Goal: Complete application form

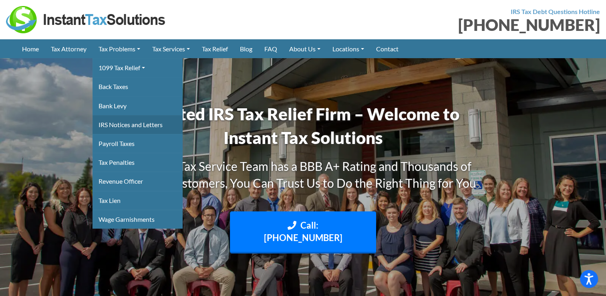
click at [136, 121] on link "IRS Notices and Letters" at bounding box center [138, 124] width 90 height 19
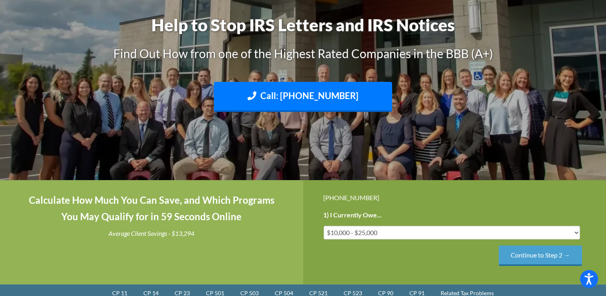
scroll to position [120, 0]
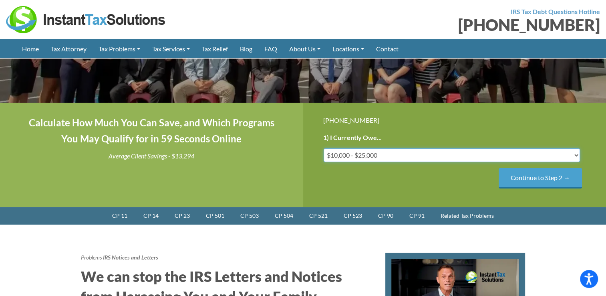
click at [452, 160] on select "Less than $10,000 $10,000 - $25,000 $25,000 - $50,000 $50,000 - $75,000 $75,000+" at bounding box center [452, 155] width 257 height 14
select select "over-75"
click at [324, 148] on select "Less than $10,000 $10,000 - $25,000 $25,000 - $50,000 $50,000 - $75,000 $75,000+" at bounding box center [452, 155] width 257 height 14
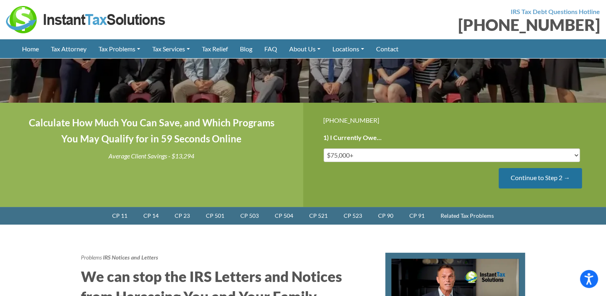
click at [526, 178] on input "Continue to Step 2 →" at bounding box center [540, 178] width 83 height 20
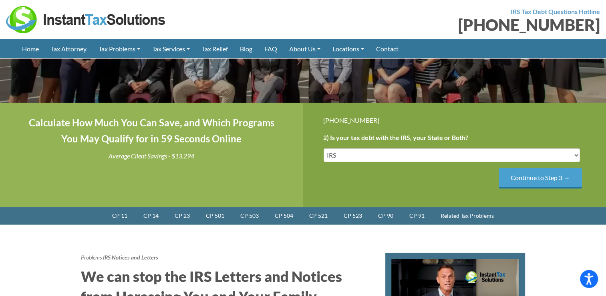
scroll to position [0, 0]
click at [434, 155] on select "IRS State Both IRS and State" at bounding box center [452, 155] width 257 height 14
select select "Both IRS and State"
click at [324, 148] on select "IRS State Both IRS and State" at bounding box center [452, 155] width 257 height 14
click at [513, 177] on input "Continue to Step 3 →" at bounding box center [540, 178] width 83 height 20
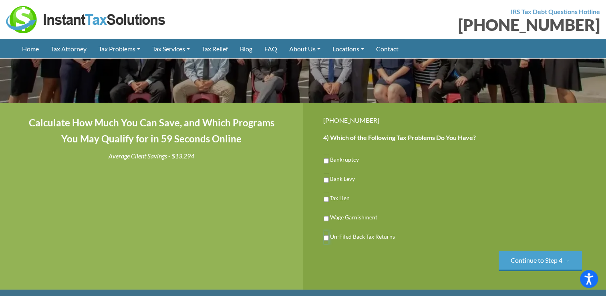
click at [326, 237] on input "Un-Filed Back Tax Returns" at bounding box center [326, 238] width 5 height 14
checkbox input "true"
click at [325, 199] on input "Tax Lien" at bounding box center [326, 199] width 5 height 14
checkbox input "true"
click at [537, 259] on input "Continue to Step 4 →" at bounding box center [540, 261] width 83 height 20
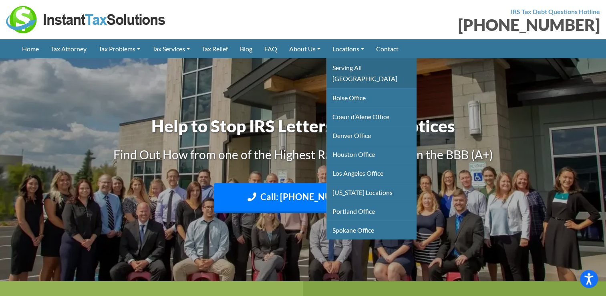
click at [360, 71] on link "Serving All [GEOGRAPHIC_DATA]" at bounding box center [372, 73] width 90 height 30
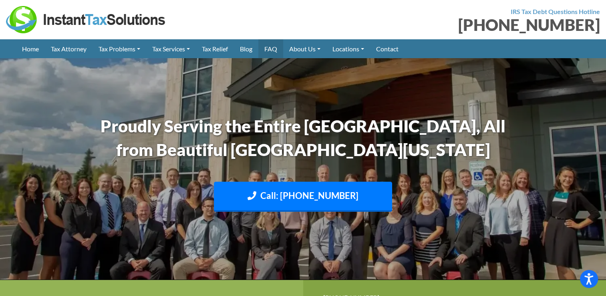
click at [278, 51] on link "FAQ" at bounding box center [271, 48] width 25 height 19
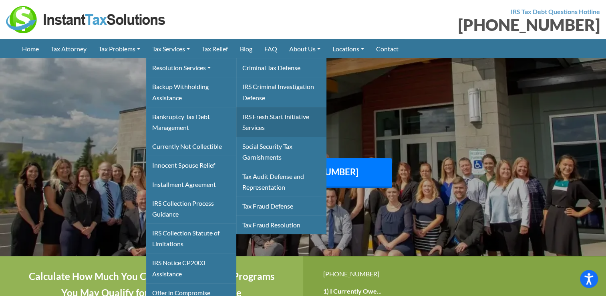
click at [263, 116] on link "IRS Fresh Start Initiative Services" at bounding box center [281, 122] width 90 height 30
